Goal: Task Accomplishment & Management: Manage account settings

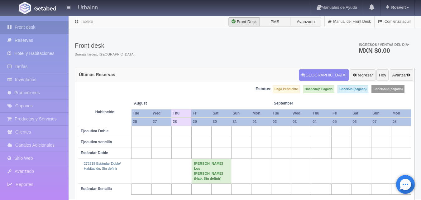
scroll to position [8, 0]
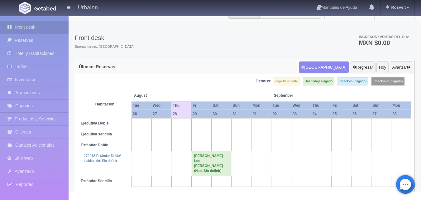
click at [171, 37] on div "Front desk Buenas tardes, Rosvelt. Ingresos / Ventas del día * MXN $0.00" at bounding box center [245, 42] width 340 height 33
click at [176, 164] on td at bounding box center [181, 163] width 20 height 25
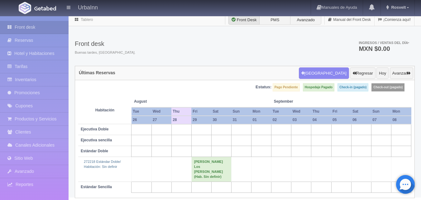
scroll to position [0, 0]
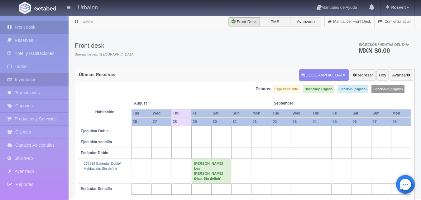
click at [29, 79] on link "Inventarios" at bounding box center [34, 79] width 69 height 13
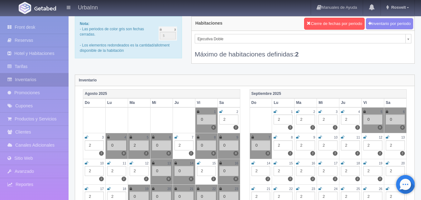
scroll to position [31, 0]
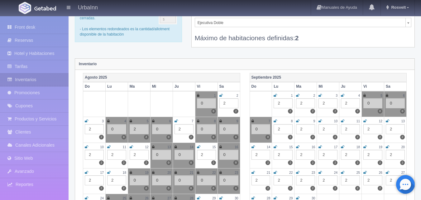
click at [186, 132] on div "2" at bounding box center [184, 129] width 19 height 10
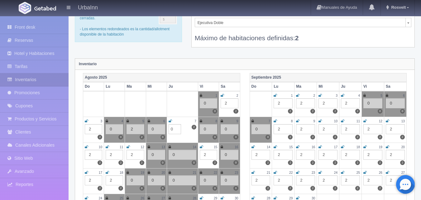
type input "0"
click at [172, 121] on div "7" at bounding box center [183, 120] width 28 height 5
click at [170, 121] on icon at bounding box center [170, 121] width 3 height 4
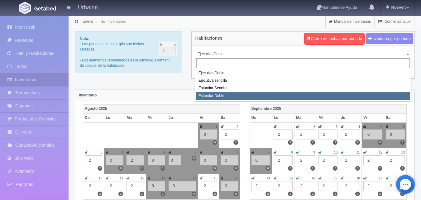
select select "1740"
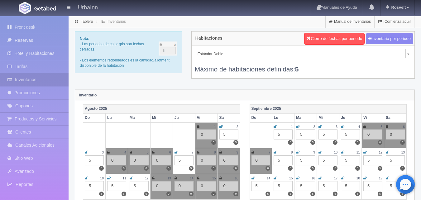
click at [176, 160] on div "5" at bounding box center [184, 160] width 19 height 10
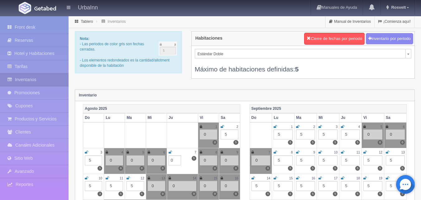
type input "0"
click at [170, 152] on icon at bounding box center [170, 152] width 3 height 4
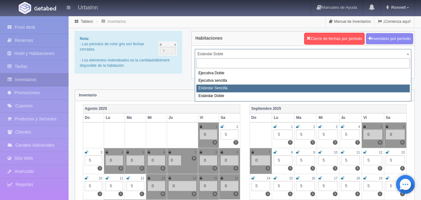
select select "1739"
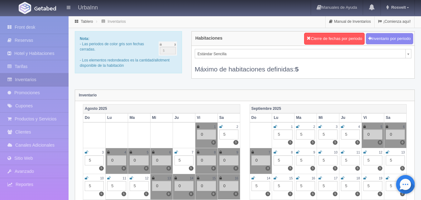
click at [182, 161] on div "5" at bounding box center [184, 160] width 19 height 10
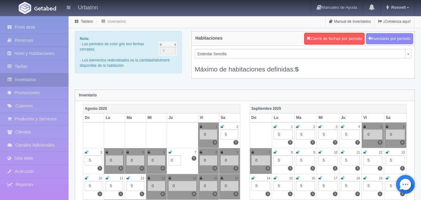
type input "0"
click at [168, 152] on td "7 5 5 0" at bounding box center [182, 161] width 31 height 26
click at [169, 151] on td "7 5 0 0" at bounding box center [182, 161] width 31 height 26
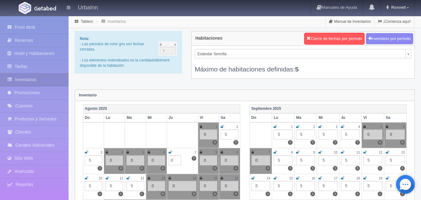
click at [169, 151] on icon at bounding box center [170, 152] width 3 height 4
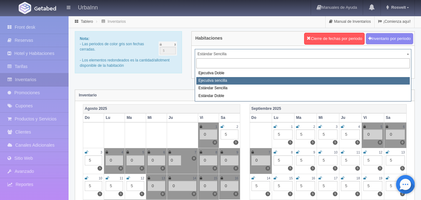
select select "1738"
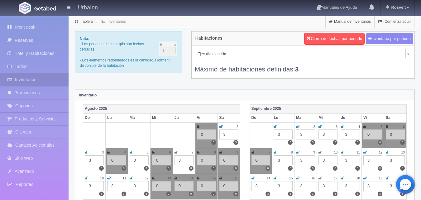
click at [185, 161] on div "3" at bounding box center [184, 160] width 19 height 10
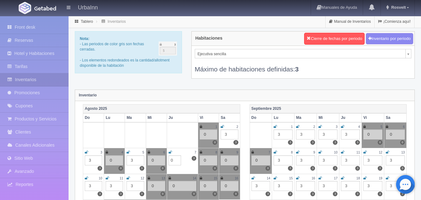
type input "0"
click at [170, 153] on icon at bounding box center [170, 152] width 3 height 4
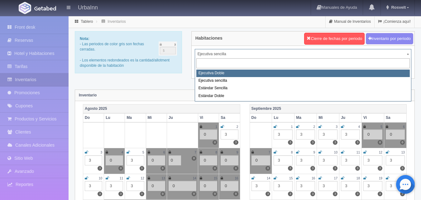
select select "1732"
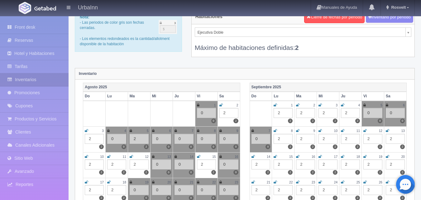
scroll to position [21, 0]
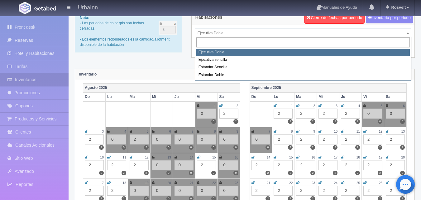
drag, startPoint x: 224, startPoint y: 36, endPoint x: 221, endPoint y: 35, distance: 3.6
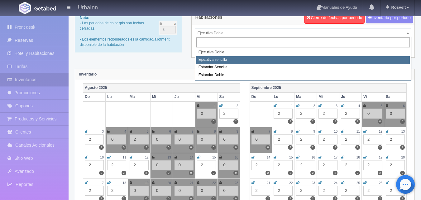
select select "1738"
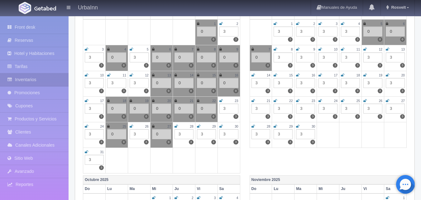
scroll to position [104, 0]
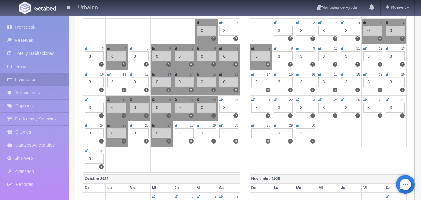
click at [182, 133] on div "3" at bounding box center [184, 133] width 19 height 10
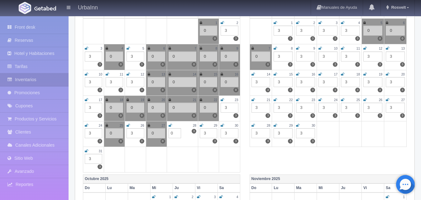
type input "0"
click at [170, 125] on icon at bounding box center [170, 125] width 3 height 4
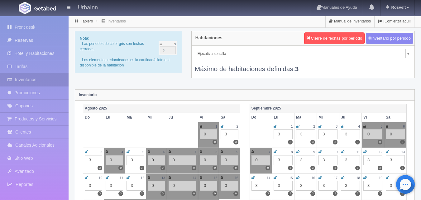
scroll to position [0, 0]
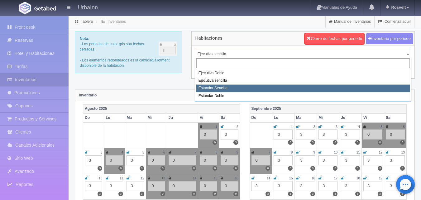
select select "1739"
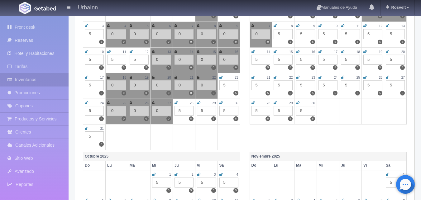
scroll to position [177, 0]
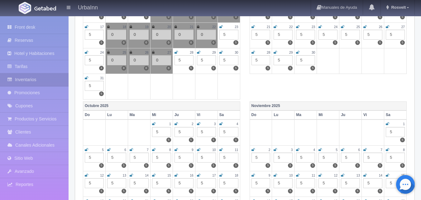
click at [181, 60] on div "5" at bounding box center [184, 60] width 19 height 10
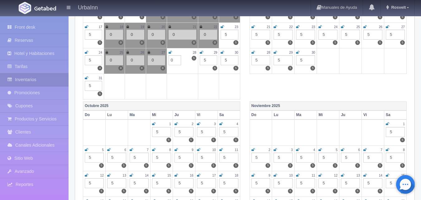
type input "0"
click at [172, 52] on icon at bounding box center [170, 52] width 3 height 4
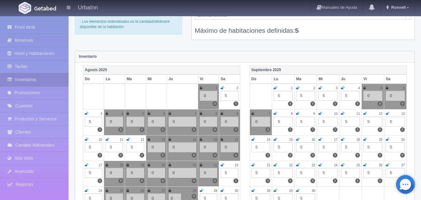
scroll to position [0, 0]
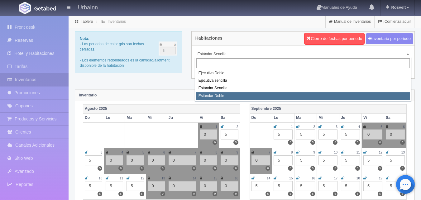
select select "1740"
